Goal: Task Accomplishment & Management: Manage account settings

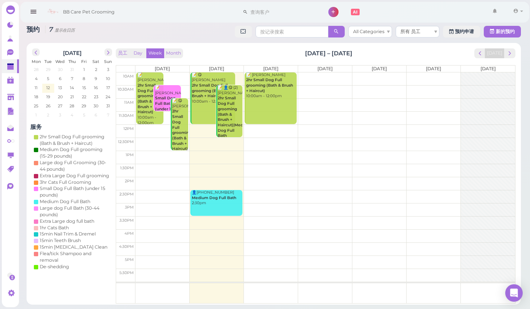
scroll to position [23, 0]
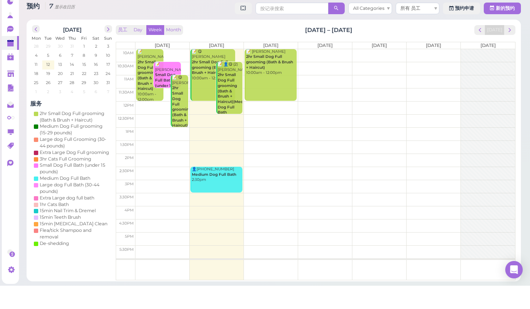
click at [307, 73] on td at bounding box center [326, 79] width 380 height 13
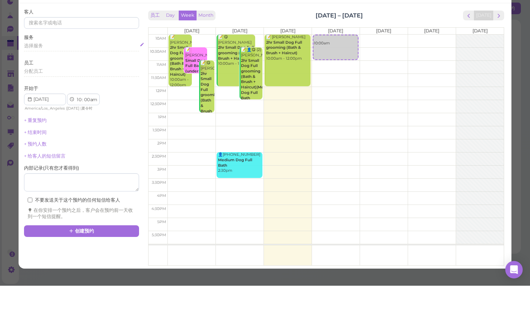
click at [35, 66] on span "选择服务" at bounding box center [33, 68] width 19 height 5
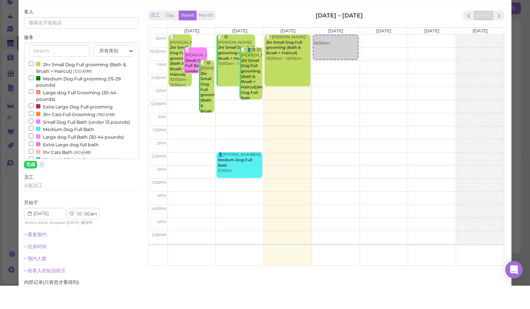
click at [30, 85] on input "2hr Small Dog Full grooming (Bath & Brush + Haircut) (120分钟)" at bounding box center [31, 87] width 5 height 5
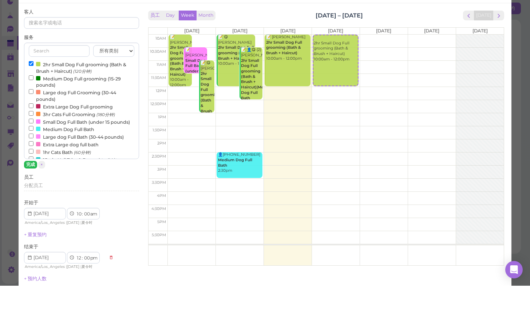
click at [33, 184] on button "完成" at bounding box center [30, 188] width 13 height 8
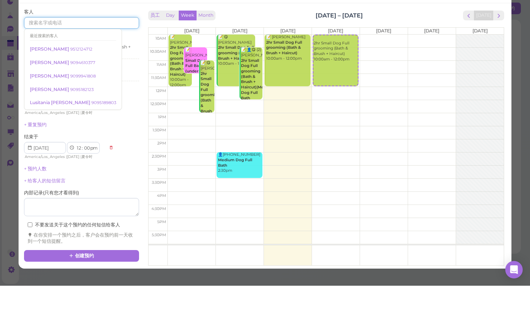
click at [82, 40] on input at bounding box center [81, 46] width 115 height 12
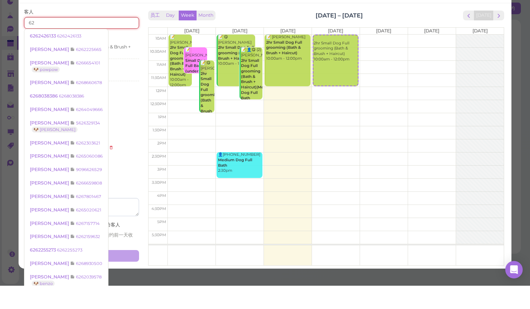
type input "6"
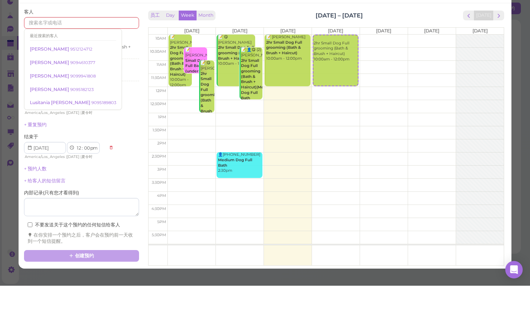
click at [126, 165] on div "1 2 3 4 5 6 7 8 9 10 11 12 : 00 05 10 15 20 25 30 35 40 45 50 55 am pm America/…" at bounding box center [81, 174] width 115 height 18
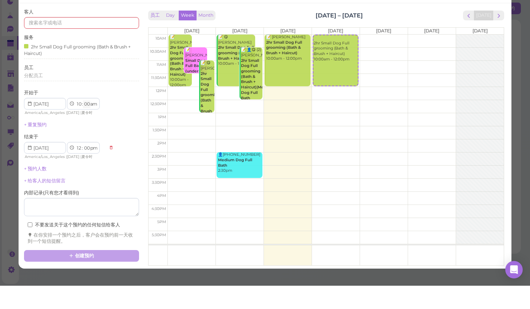
select select "30"
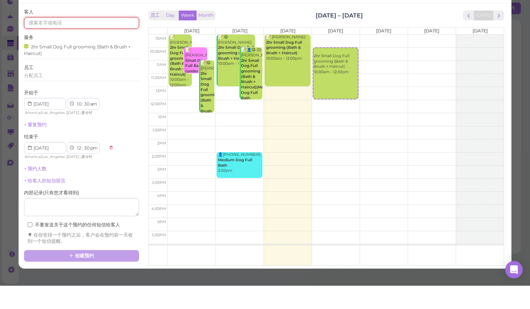
click at [62, 40] on input at bounding box center [81, 46] width 115 height 12
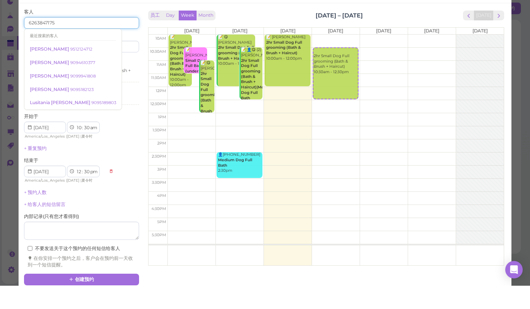
type input "6263847175"
click at [128, 189] on div "1 2 3 4 5 6 7 8 9 10 11 12 : 00 05 10 15 20 25 30 35 40 45 50 55 am pm America/…" at bounding box center [81, 198] width 115 height 18
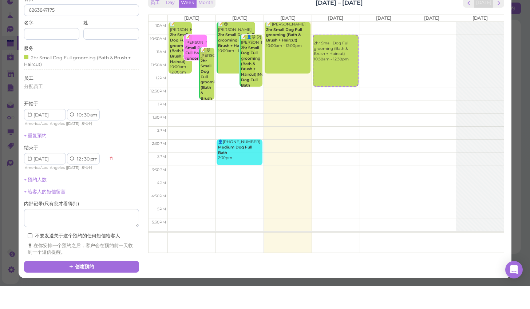
scroll to position [36, 0]
click at [110, 285] on button "创建预约" at bounding box center [81, 291] width 115 height 12
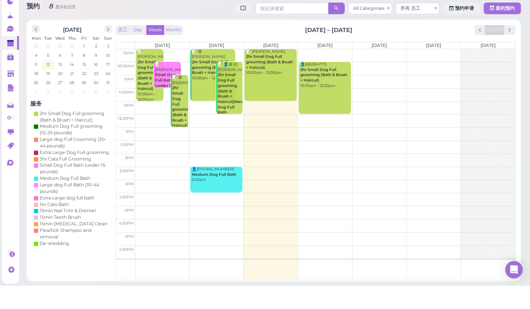
scroll to position [1, 0]
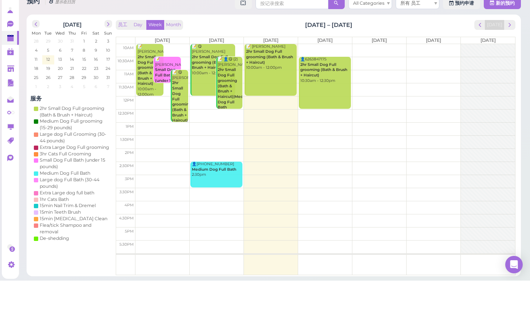
click at [315, 73] on td at bounding box center [326, 79] width 380 height 13
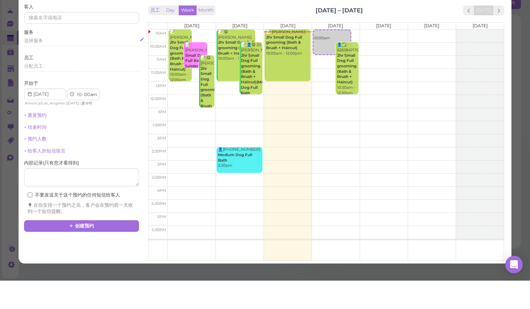
click at [32, 66] on span "选择服务" at bounding box center [33, 68] width 19 height 5
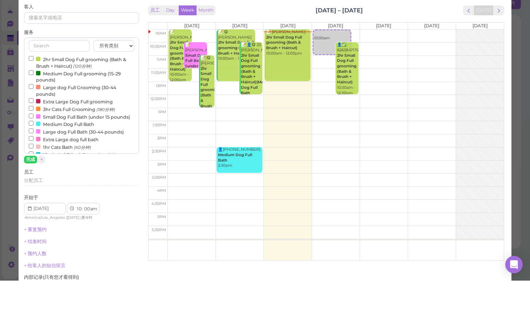
click at [29, 85] on input "2hr Small Dog Full grooming (Bath & Brush + Haircut) (120分钟)" at bounding box center [31, 87] width 5 height 5
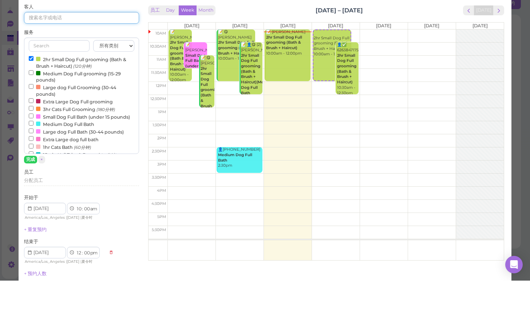
click at [49, 40] on input at bounding box center [81, 46] width 115 height 12
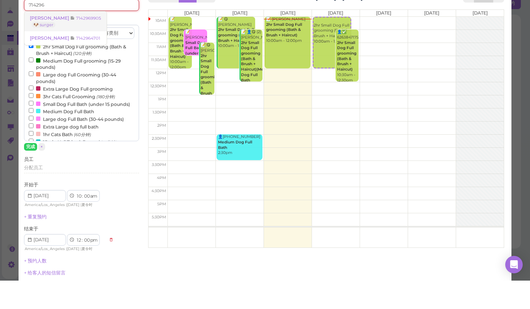
scroll to position [12, 0]
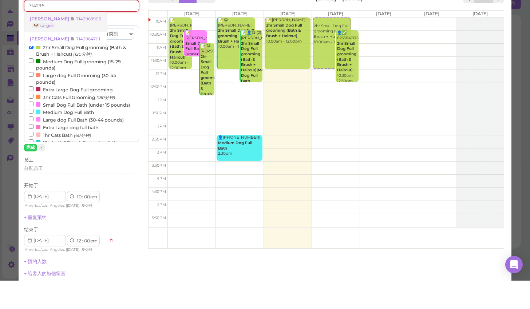
type input "714296"
click at [43, 44] on span "[PERSON_NAME]" at bounding box center [50, 46] width 40 height 5
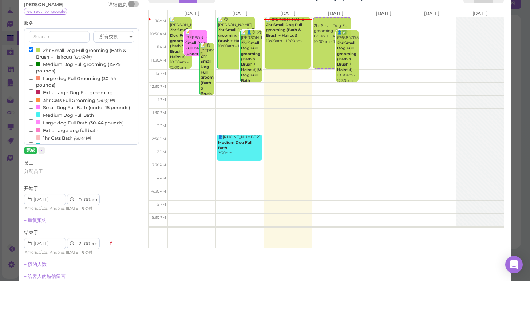
click at [27, 175] on button "完成" at bounding box center [30, 179] width 13 height 8
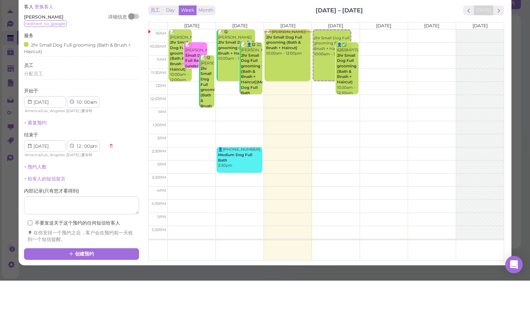
scroll to position [20, 0]
click at [74, 280] on icon at bounding box center [71, 282] width 5 height 5
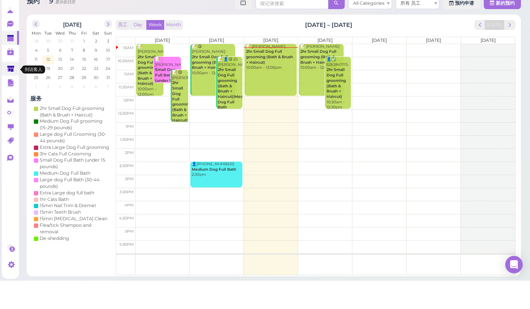
click at [11, 94] on polygon at bounding box center [10, 97] width 7 height 6
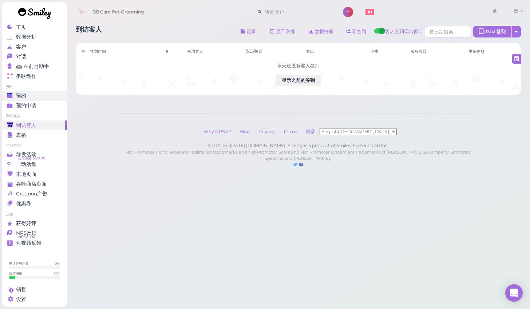
click at [41, 98] on div "预约" at bounding box center [33, 96] width 52 height 6
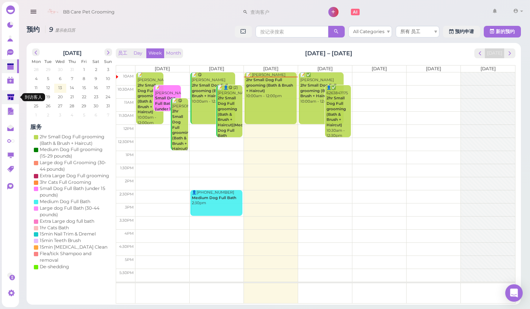
click at [13, 102] on link at bounding box center [10, 97] width 17 height 14
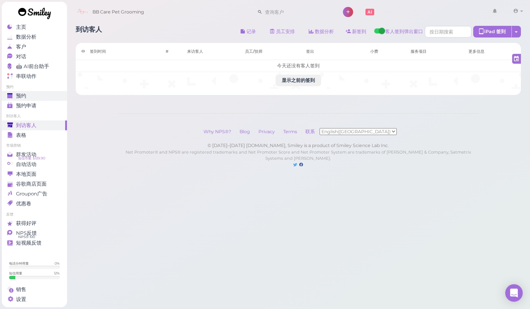
click at [26, 91] on link "预约" at bounding box center [34, 96] width 65 height 10
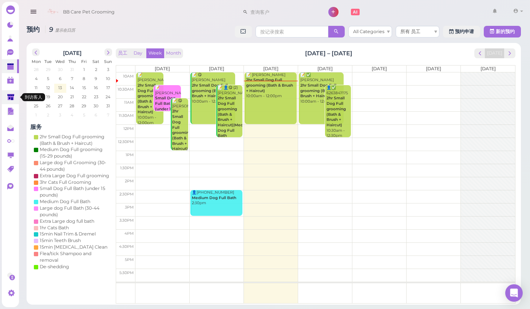
click at [5, 97] on link at bounding box center [10, 97] width 17 height 14
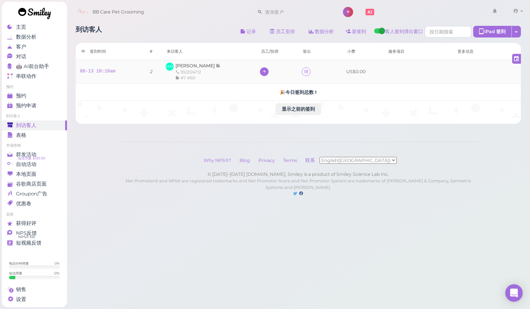
click at [262, 74] on icon at bounding box center [264, 71] width 5 height 5
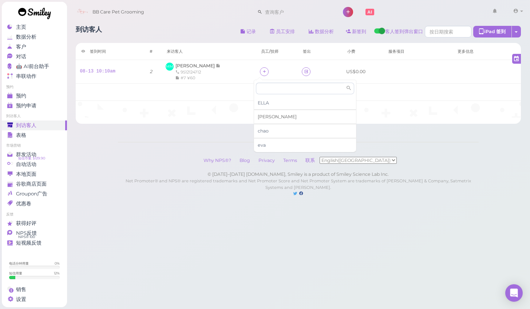
click at [262, 118] on span "[PERSON_NAME]" at bounding box center [277, 116] width 39 height 5
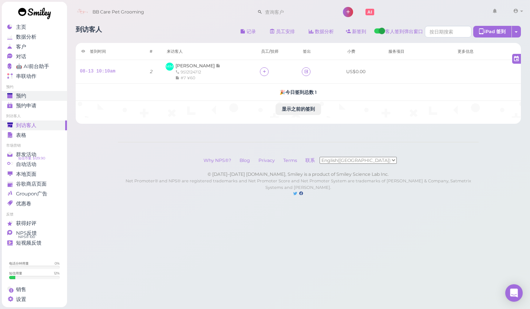
click at [31, 94] on div "预约" at bounding box center [33, 96] width 52 height 6
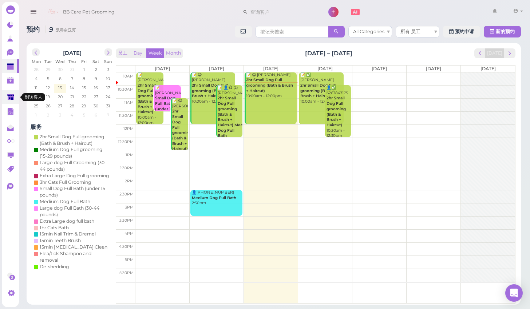
click at [8, 100] on icon at bounding box center [11, 98] width 8 height 8
